Goal: Transaction & Acquisition: Download file/media

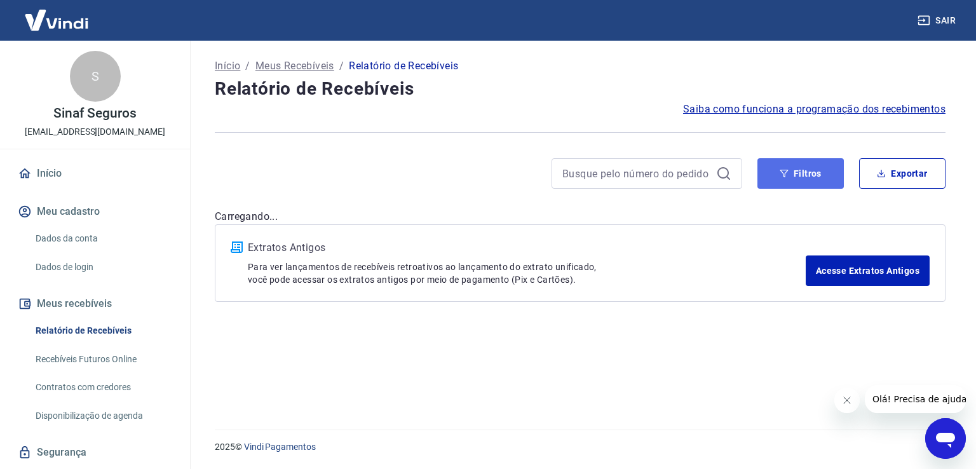
click at [816, 173] on button "Filtros" at bounding box center [800, 173] width 86 height 30
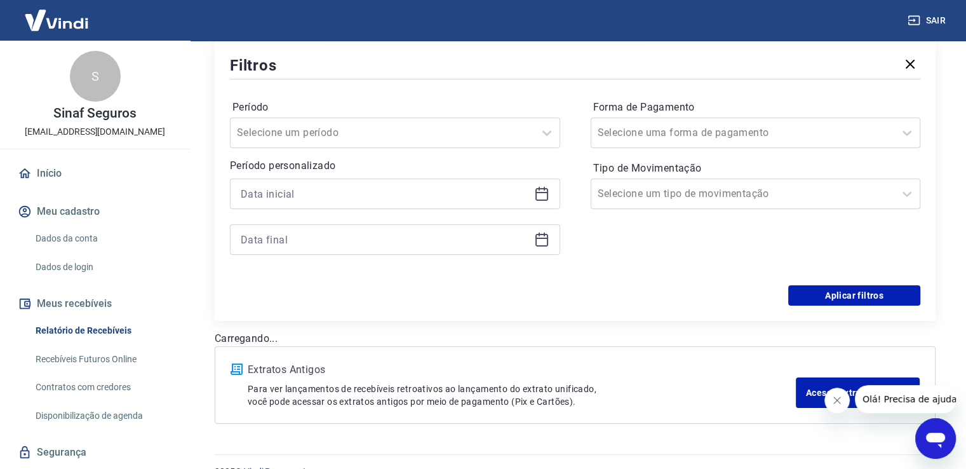
scroll to position [185, 0]
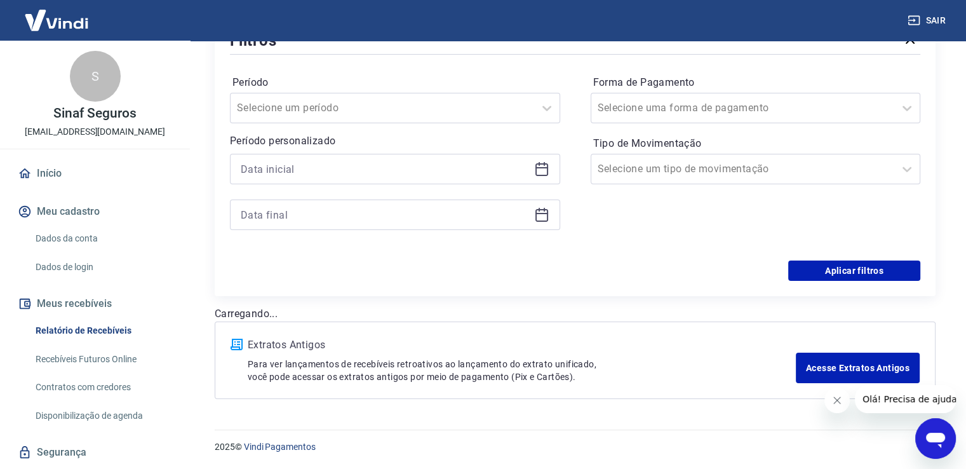
click at [547, 166] on icon at bounding box center [541, 169] width 13 height 13
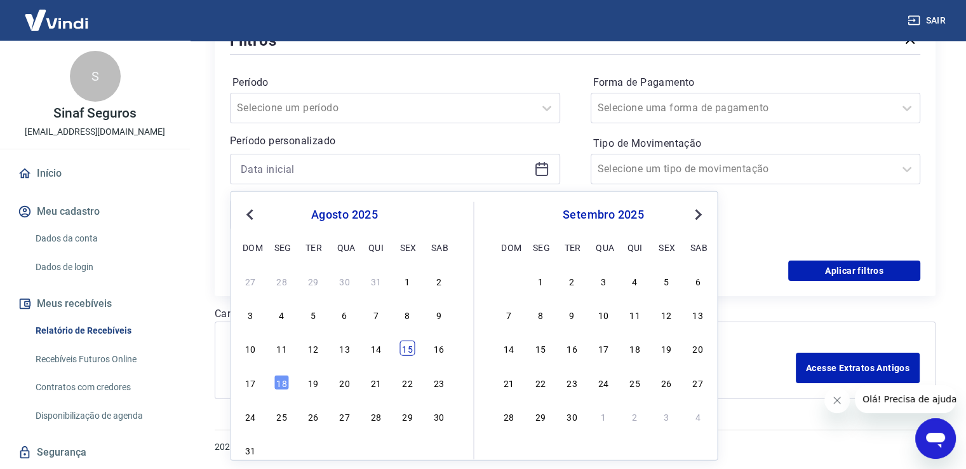
click at [406, 353] on div "15" at bounding box center [407, 347] width 15 height 15
type input "15/08/2025"
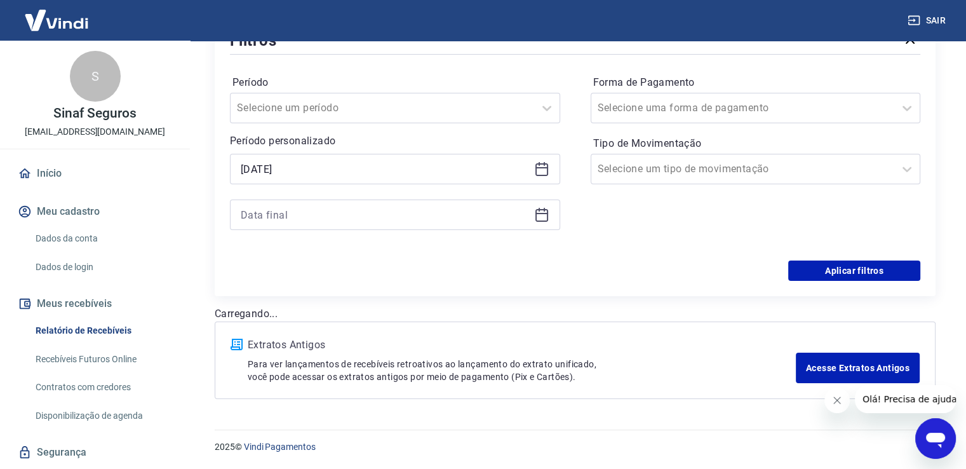
click at [542, 217] on icon at bounding box center [541, 214] width 15 height 15
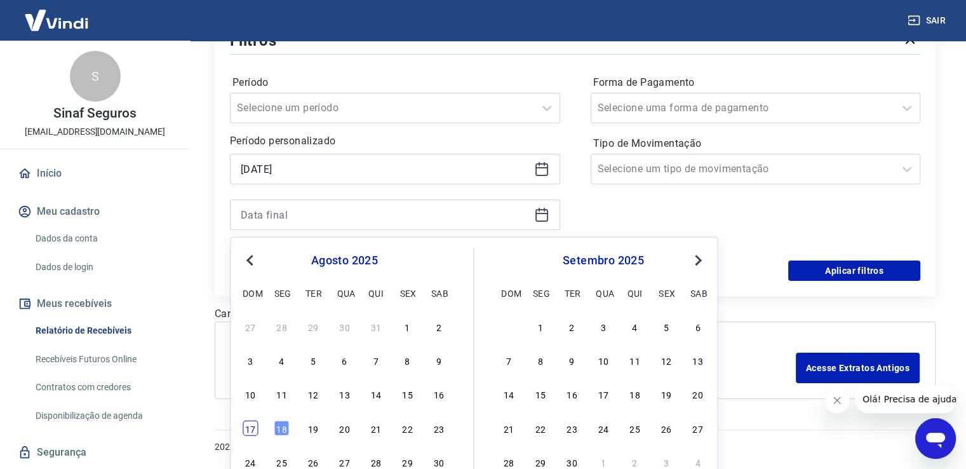
click at [256, 433] on div "17" at bounding box center [250, 427] width 15 height 15
type input "17/08/2025"
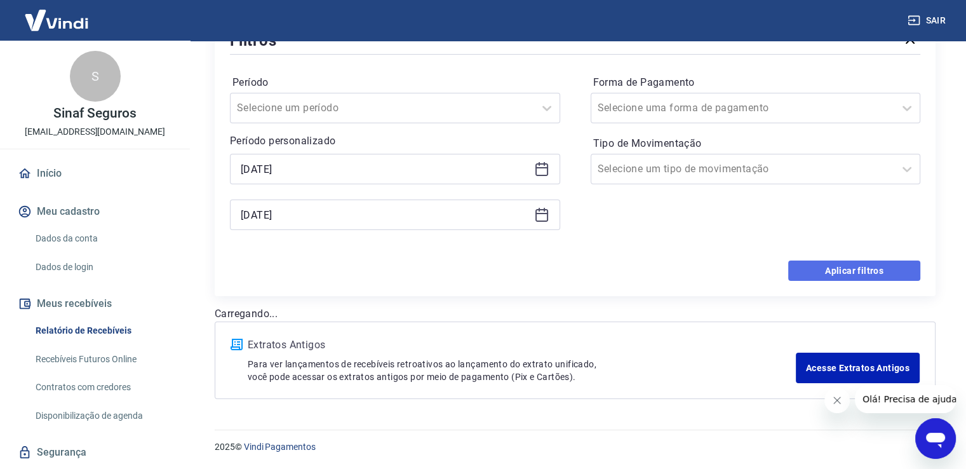
click at [866, 272] on button "Aplicar filtros" at bounding box center [854, 270] width 132 height 20
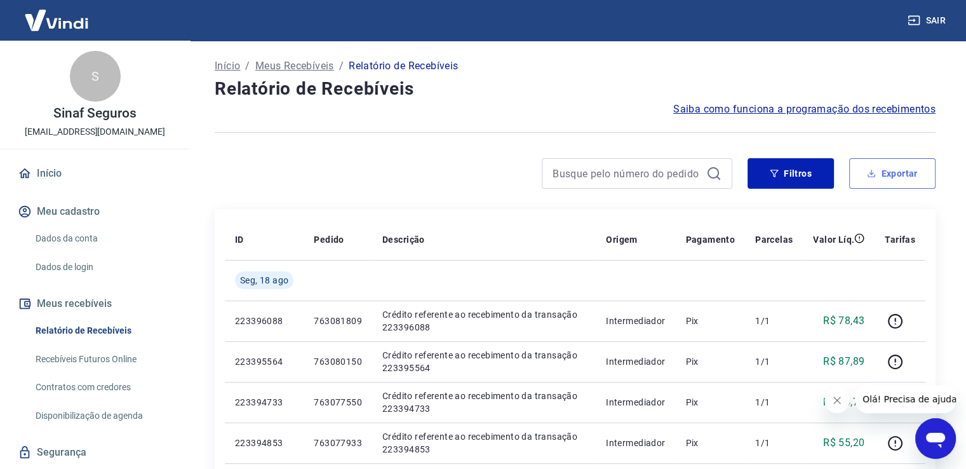
click at [912, 170] on button "Exportar" at bounding box center [892, 173] width 86 height 30
type input "15/08/2025"
type input "17/08/2025"
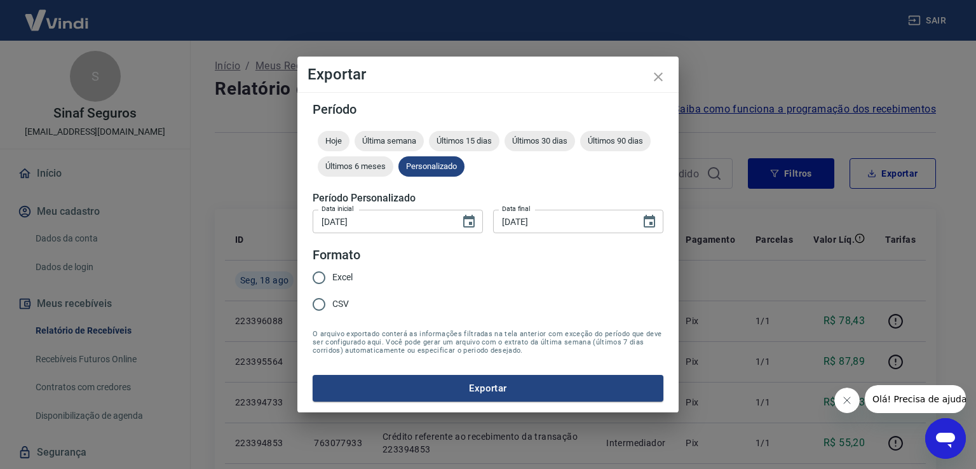
click at [336, 276] on span "Excel" at bounding box center [342, 277] width 20 height 13
click at [332, 276] on input "Excel" at bounding box center [319, 277] width 27 height 27
radio input "true"
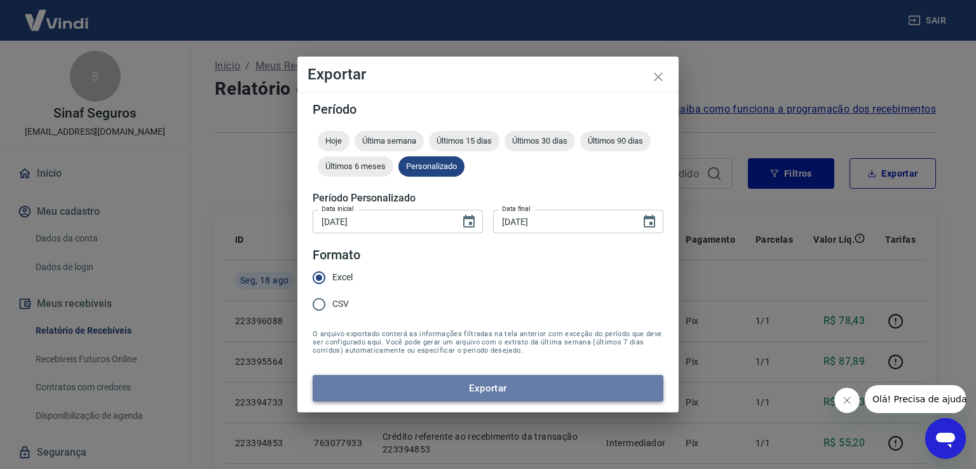
click at [506, 395] on button "Exportar" at bounding box center [487, 388] width 351 height 27
